Goal: Task Accomplishment & Management: Manage account settings

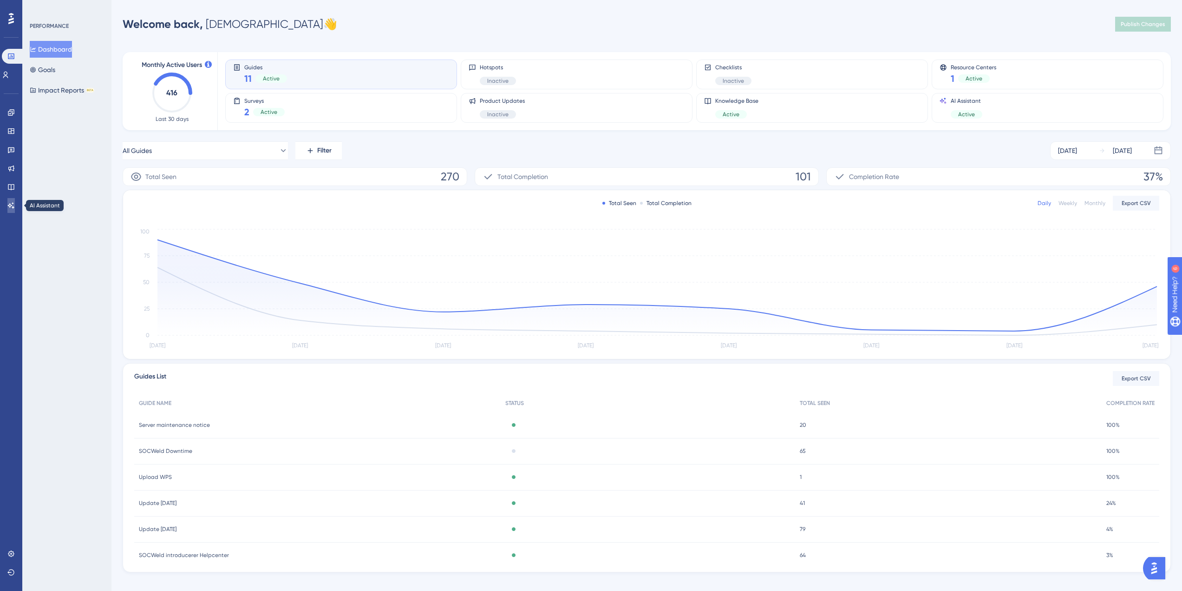
click at [12, 206] on icon at bounding box center [10, 205] width 7 height 7
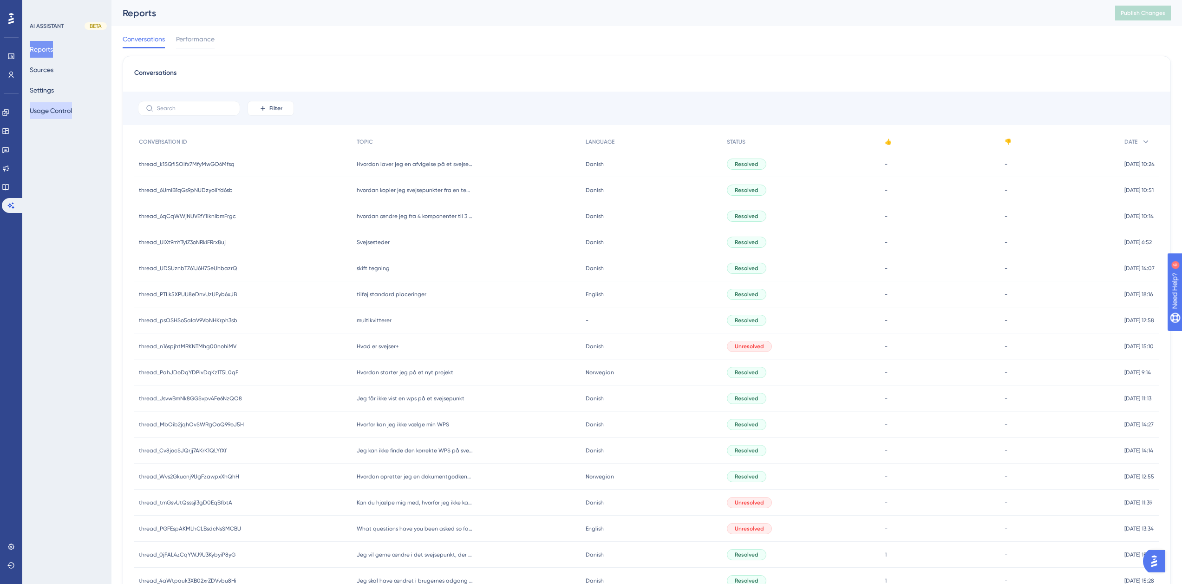
click at [54, 105] on button "Usage Control" at bounding box center [51, 110] width 42 height 17
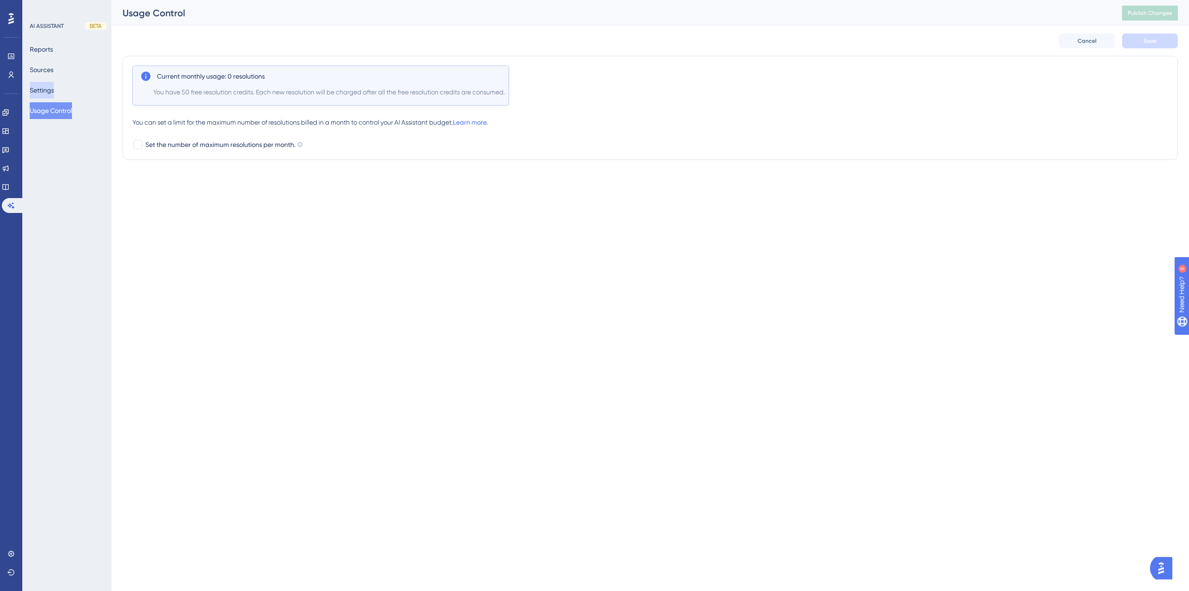
click at [54, 93] on button "Settings" at bounding box center [42, 90] width 24 height 17
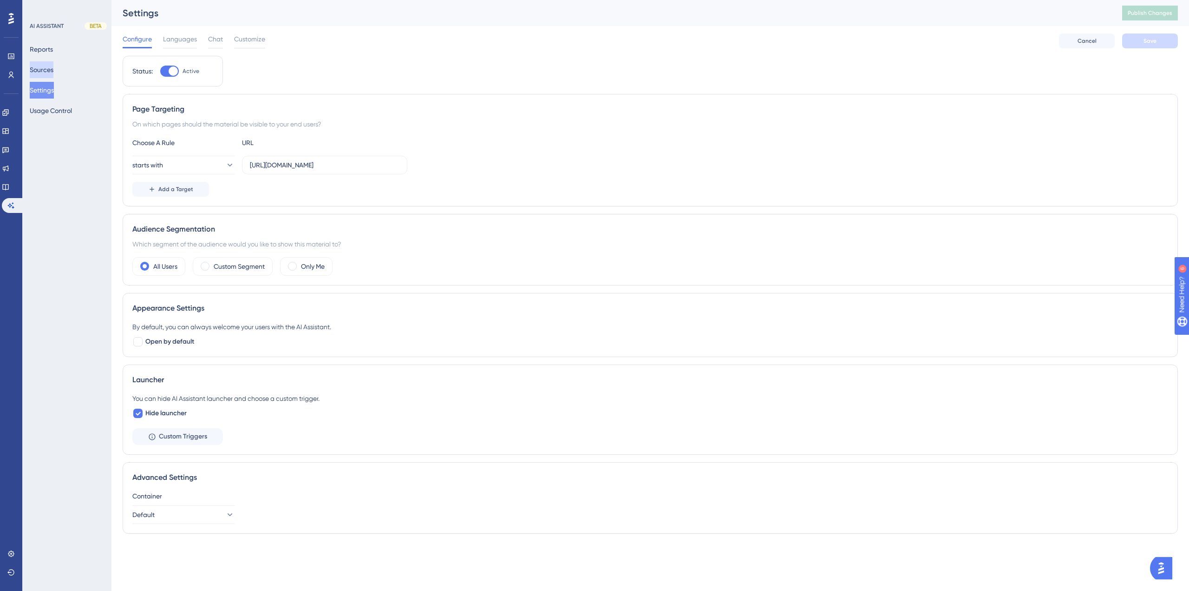
click at [53, 72] on button "Sources" at bounding box center [42, 69] width 24 height 17
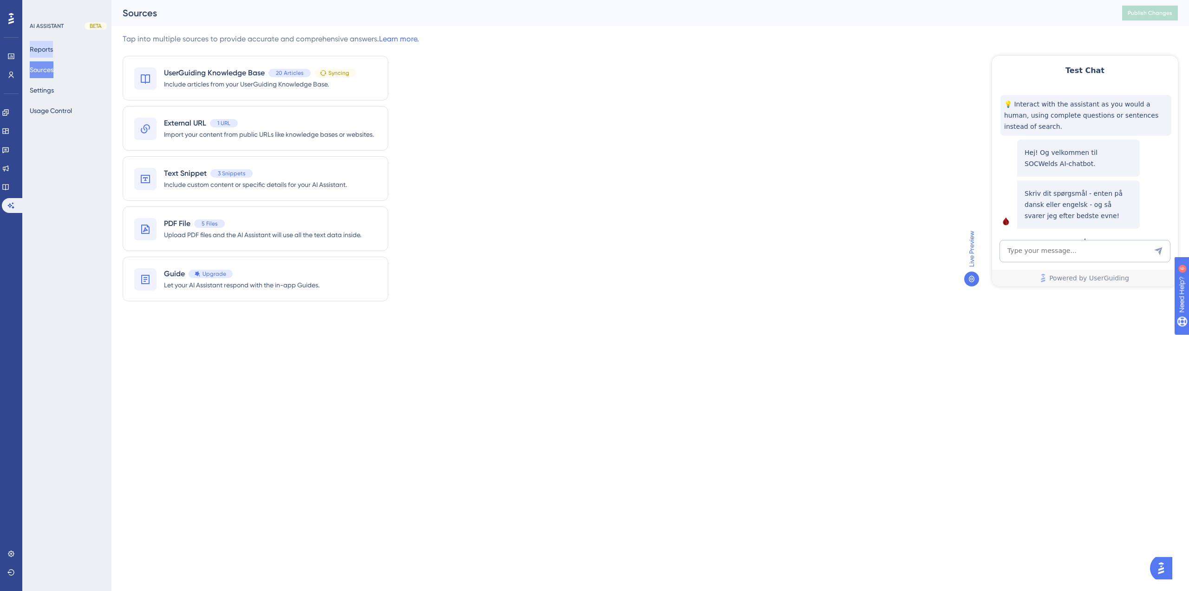
click at [53, 50] on button "Reports" at bounding box center [41, 49] width 23 height 17
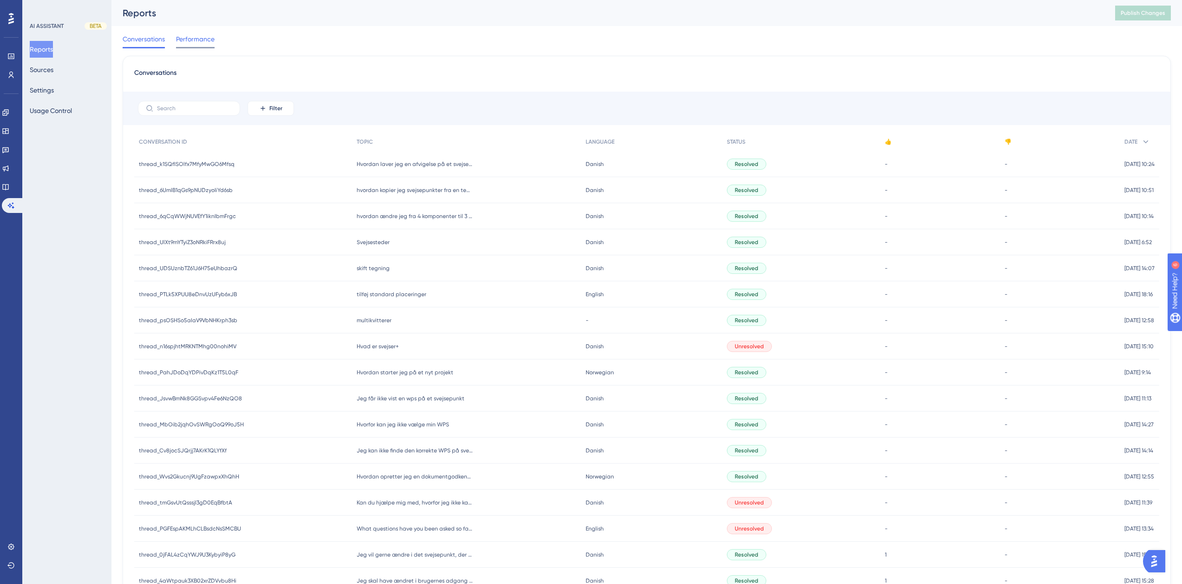
click at [189, 41] on span "Performance" at bounding box center [195, 38] width 39 height 11
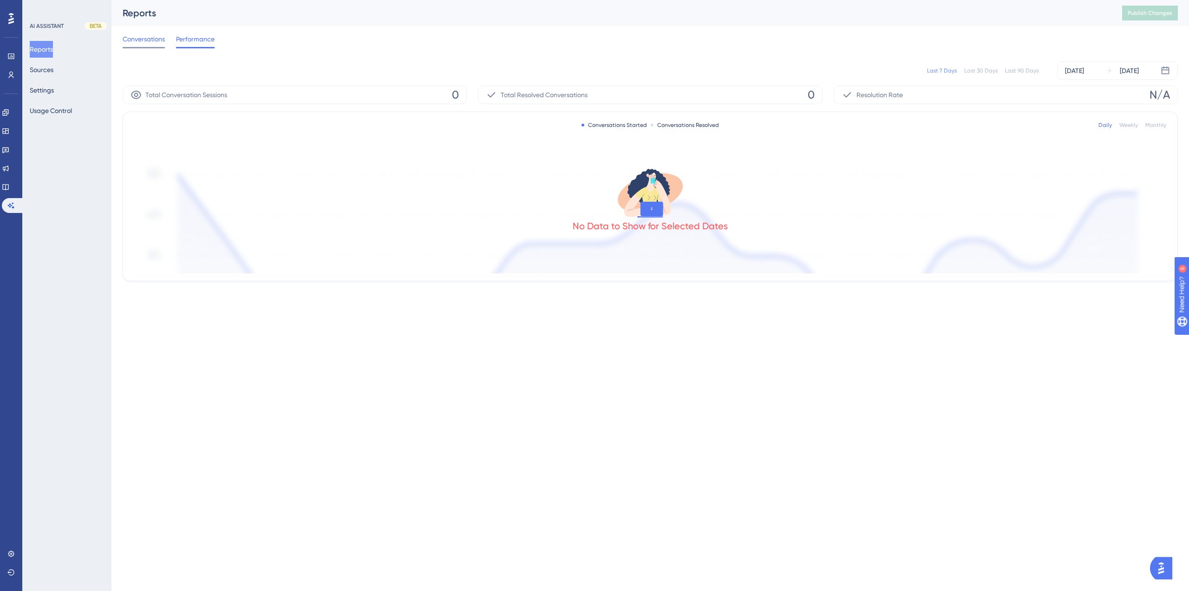
click at [154, 40] on span "Conversations" at bounding box center [144, 38] width 42 height 11
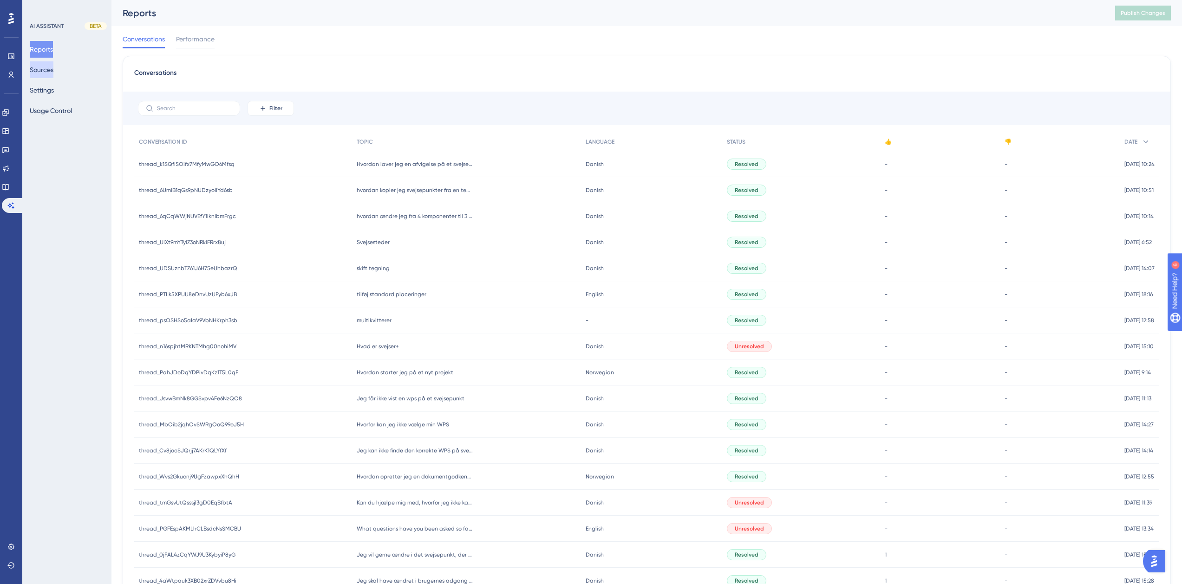
click at [53, 72] on button "Sources" at bounding box center [42, 69] width 24 height 17
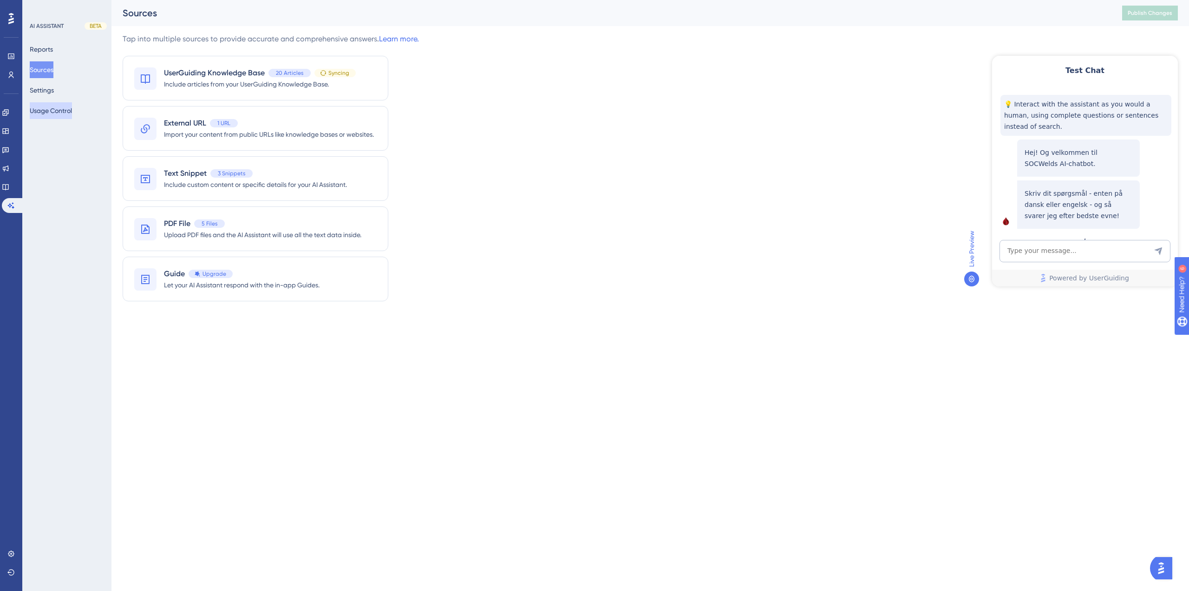
click at [45, 107] on button "Usage Control" at bounding box center [51, 110] width 42 height 17
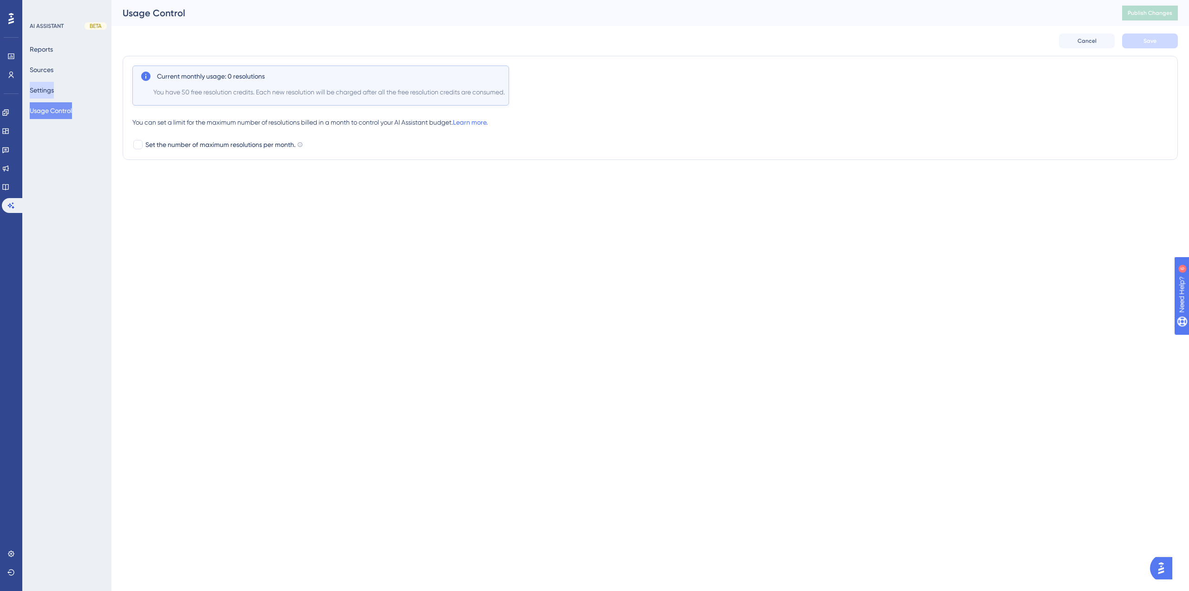
click at [44, 85] on button "Settings" at bounding box center [42, 90] width 24 height 17
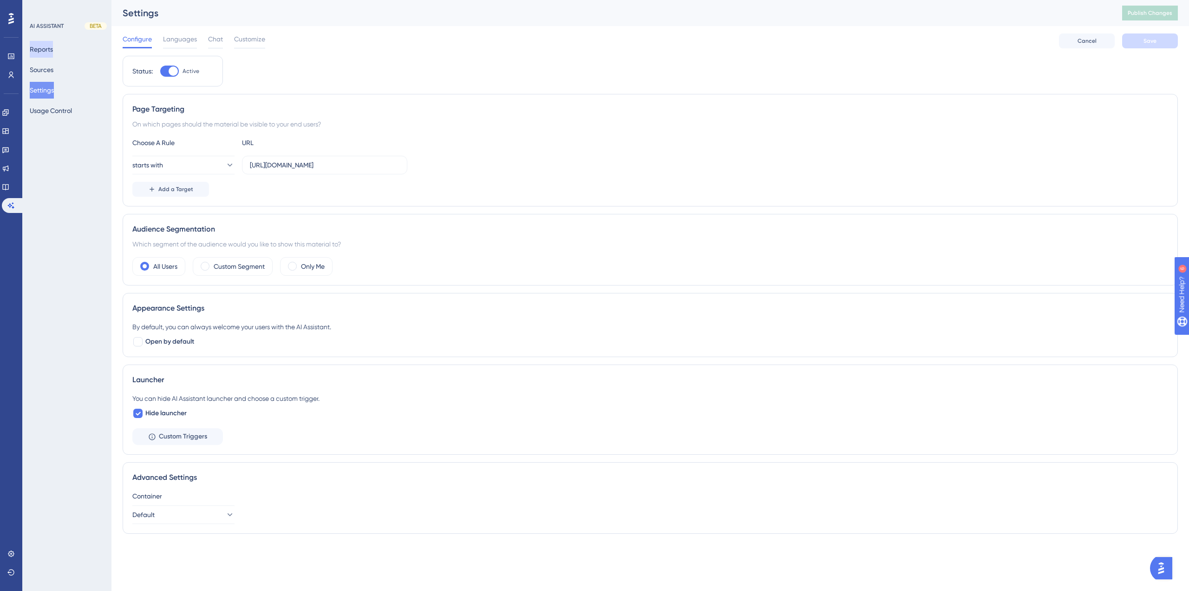
click at [53, 52] on button "Reports" at bounding box center [41, 49] width 23 height 17
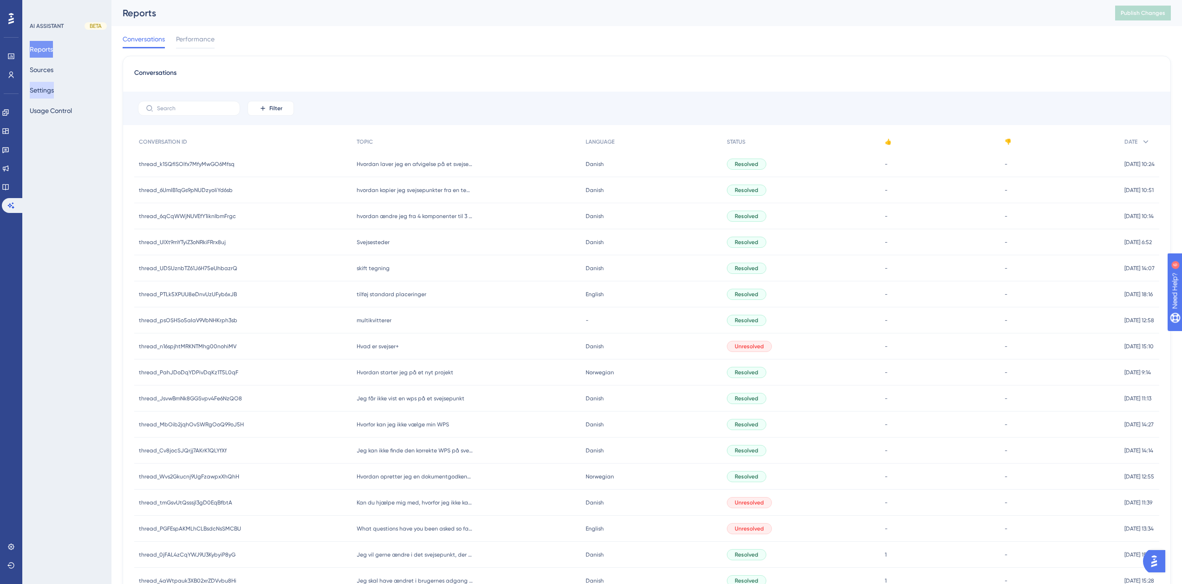
click at [48, 84] on button "Settings" at bounding box center [42, 90] width 24 height 17
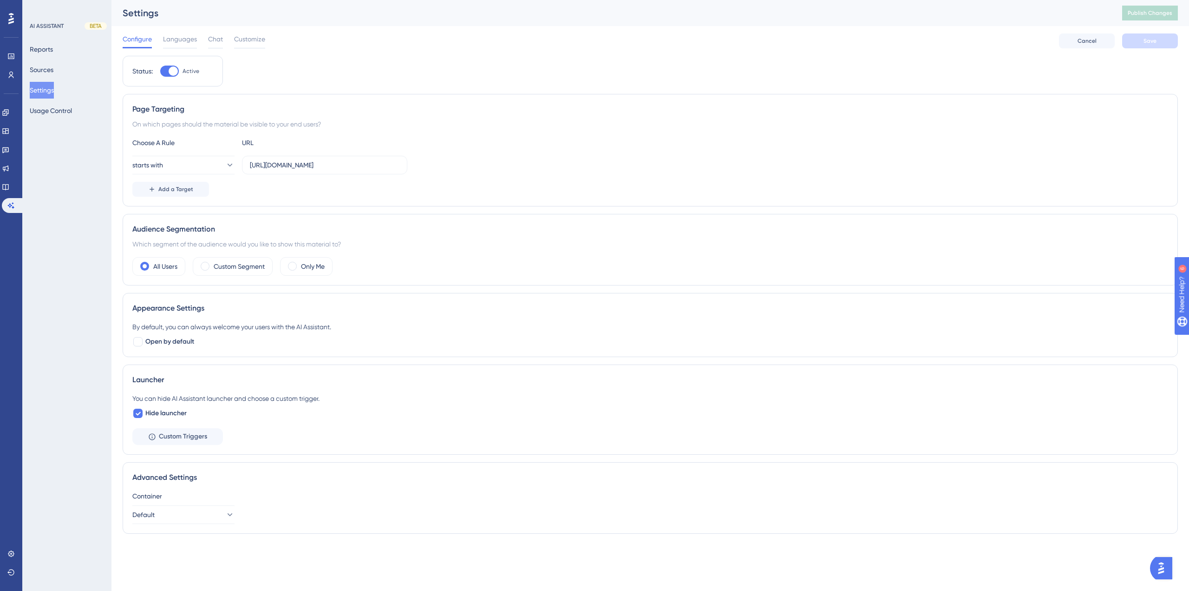
click at [172, 68] on div at bounding box center [173, 70] width 9 height 9
click at [160, 71] on input "Active" at bounding box center [160, 71] width 0 height 0
checkbox input "true"
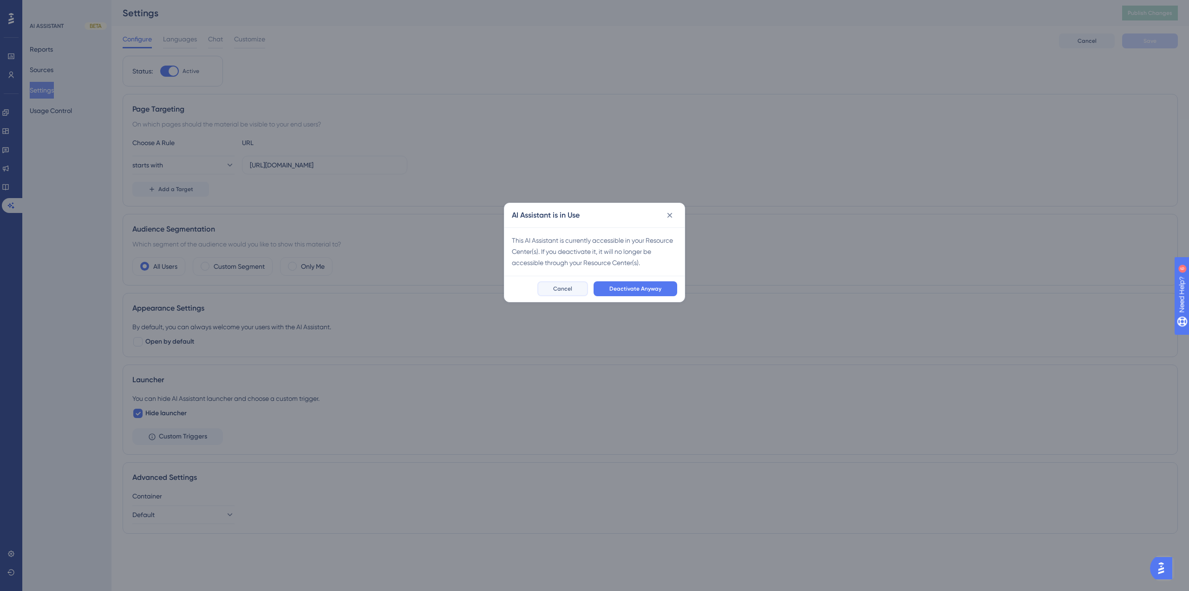
click at [561, 294] on button "Cancel" at bounding box center [563, 288] width 51 height 15
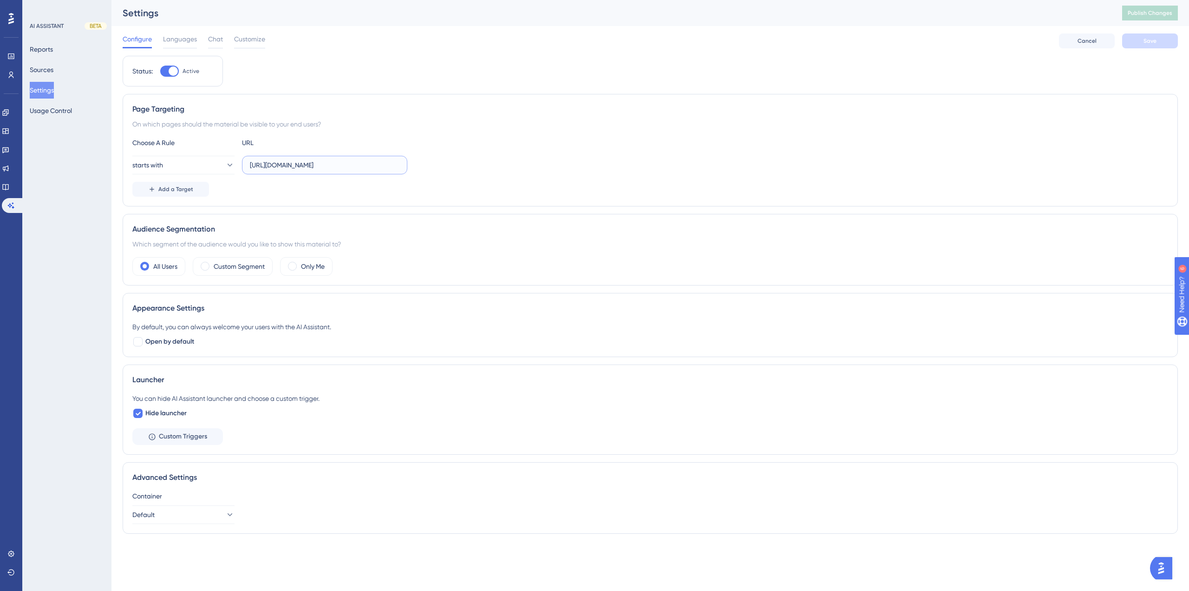
click at [277, 164] on input "[URL][DOMAIN_NAME]" at bounding box center [325, 165] width 150 height 10
click at [217, 126] on div "On which pages should the material be visible to your end users?" at bounding box center [650, 123] width 1036 height 11
click at [191, 44] on span "Languages" at bounding box center [180, 38] width 34 height 11
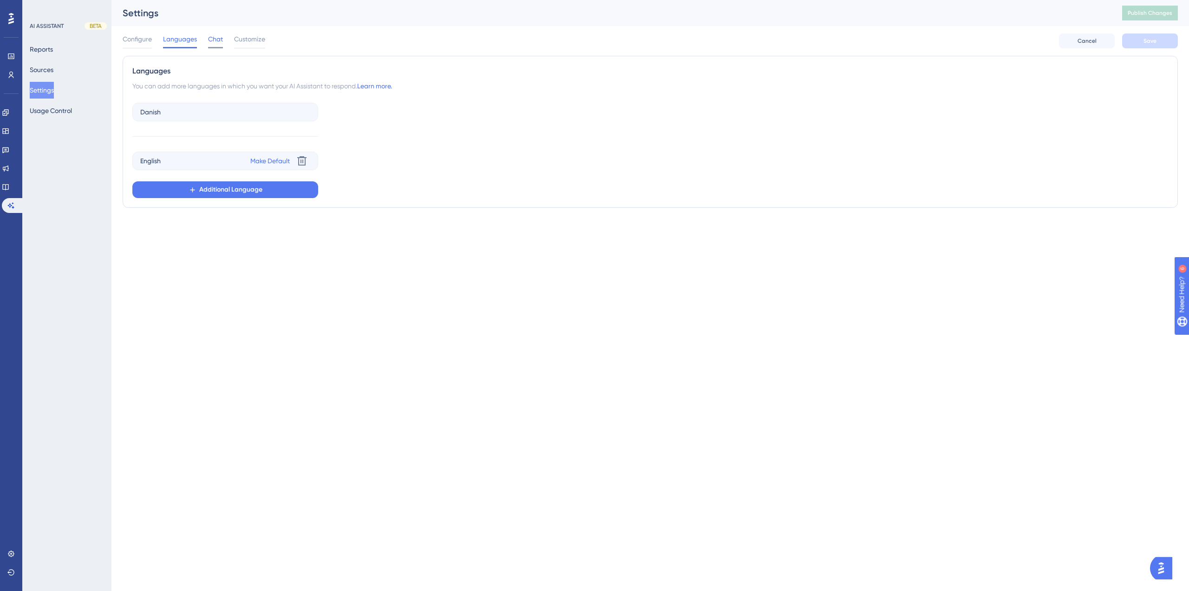
click at [214, 40] on span "Chat" at bounding box center [215, 38] width 15 height 11
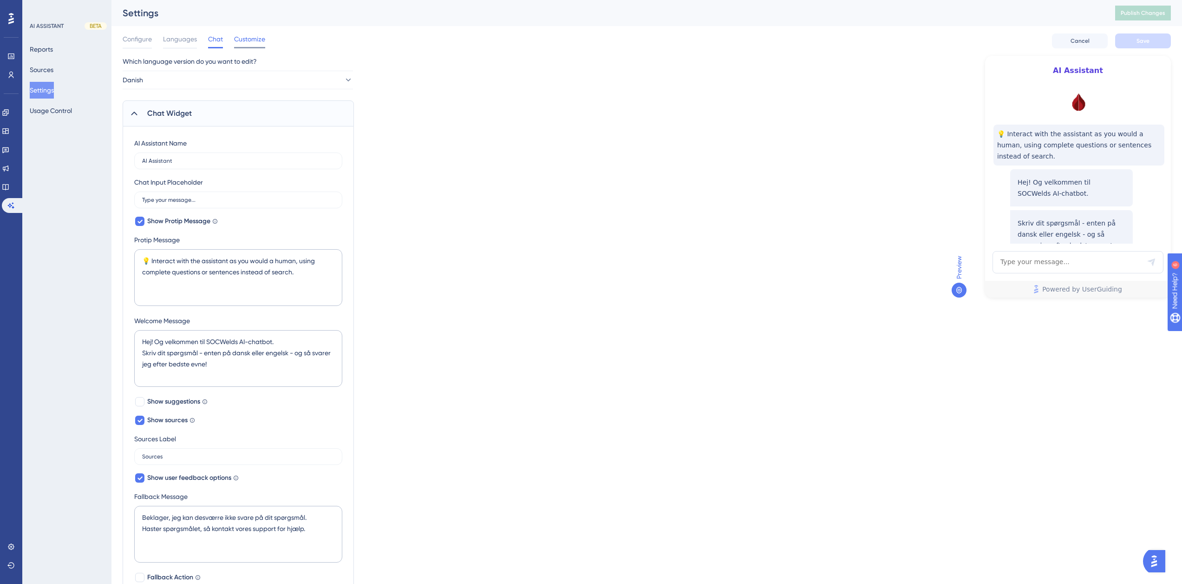
click at [250, 38] on span "Customize" at bounding box center [249, 38] width 31 height 11
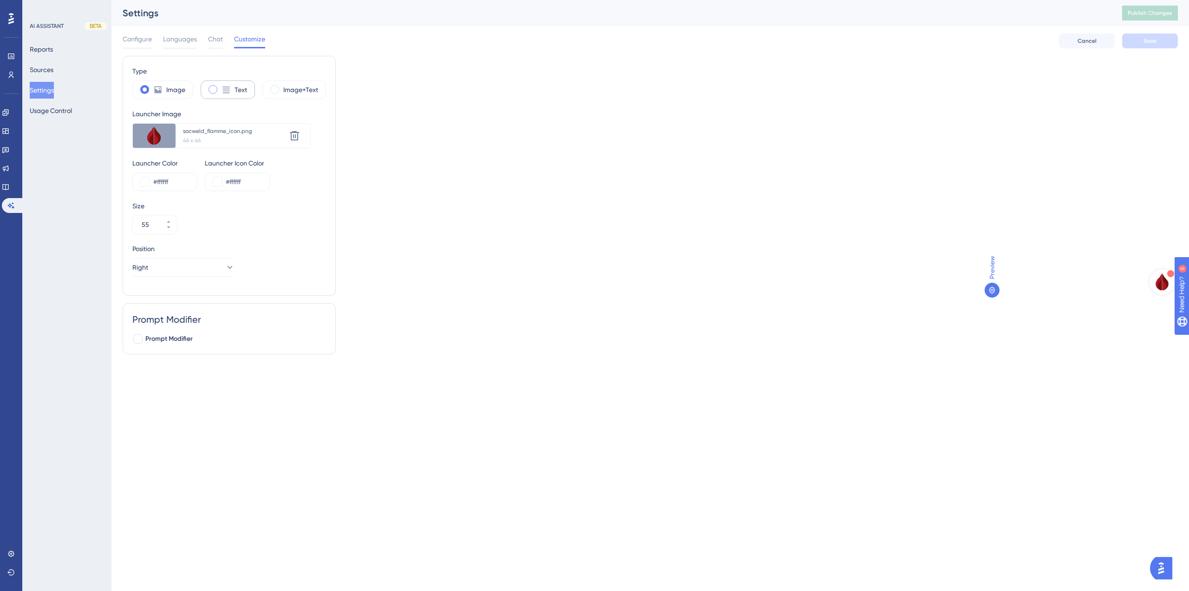
click at [223, 87] on icon at bounding box center [226, 89] width 7 height 7
click at [174, 85] on label "Image" at bounding box center [175, 89] width 19 height 11
type input "55"
click at [135, 33] on span "Configure" at bounding box center [137, 38] width 29 height 11
